Goal: Find specific page/section: Find specific page/section

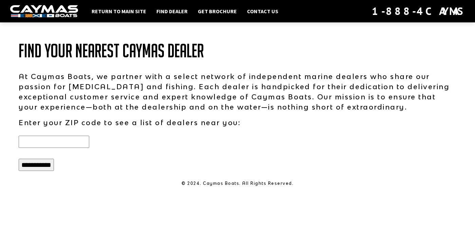
click at [41, 168] on input "**********" at bounding box center [36, 165] width 35 height 12
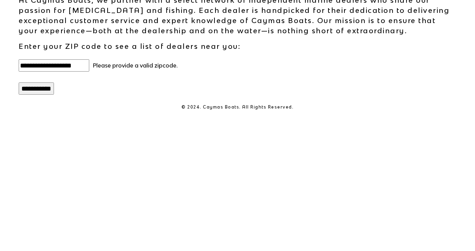
click at [19, 159] on input "**********" at bounding box center [36, 165] width 35 height 12
type input "******"
